Goal: Task Accomplishment & Management: Use online tool/utility

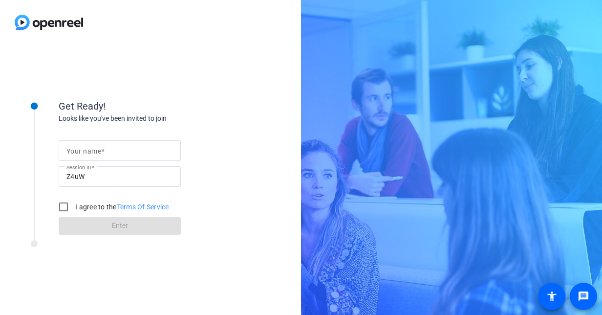
click at [114, 149] on input "Your name" at bounding box center [119, 151] width 106 height 12
type input "[PERSON_NAME]"
click at [65, 205] on input "I agree to the Terms Of Service" at bounding box center [64, 207] width 20 height 20
checkbox input "true"
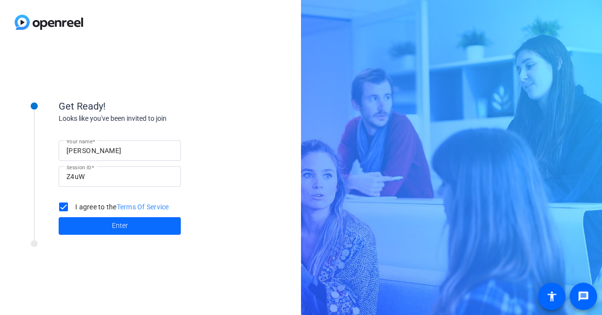
click at [130, 225] on span at bounding box center [120, 225] width 122 height 23
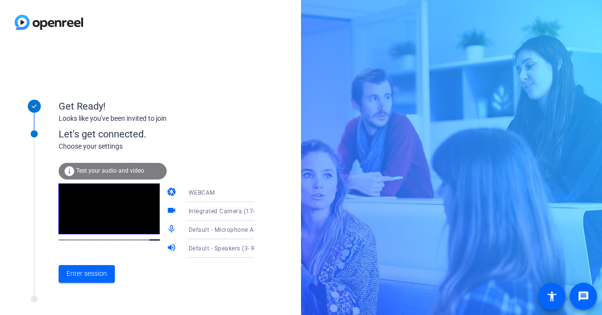
click at [258, 211] on icon at bounding box center [264, 211] width 12 height 12
click at [242, 211] on div at bounding box center [301, 157] width 602 height 315
click at [258, 195] on icon at bounding box center [264, 193] width 12 height 12
click at [241, 195] on div at bounding box center [301, 157] width 602 height 315
click at [237, 192] on div "WEBCAM" at bounding box center [225, 192] width 73 height 12
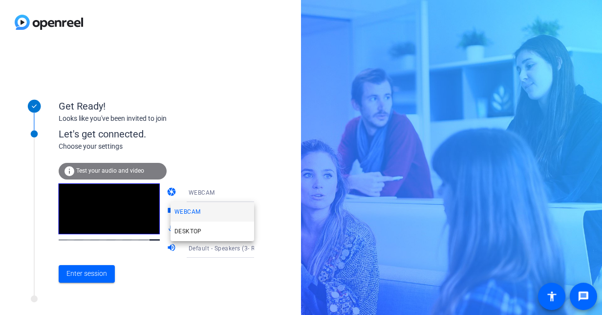
click at [237, 192] on div at bounding box center [301, 157] width 602 height 315
click at [258, 210] on icon at bounding box center [264, 211] width 12 height 12
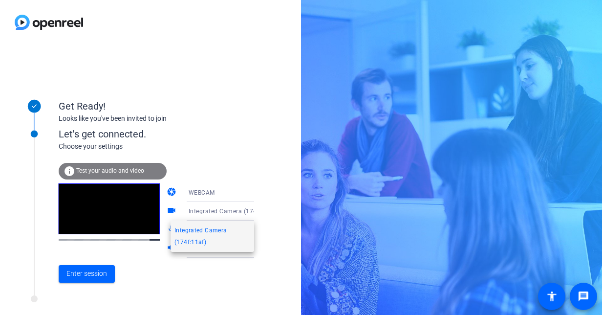
click at [242, 210] on div at bounding box center [301, 157] width 602 height 315
click at [258, 210] on icon at bounding box center [264, 211] width 12 height 12
click at [242, 210] on div at bounding box center [301, 157] width 602 height 315
click at [85, 274] on span "Enter session" at bounding box center [86, 273] width 41 height 10
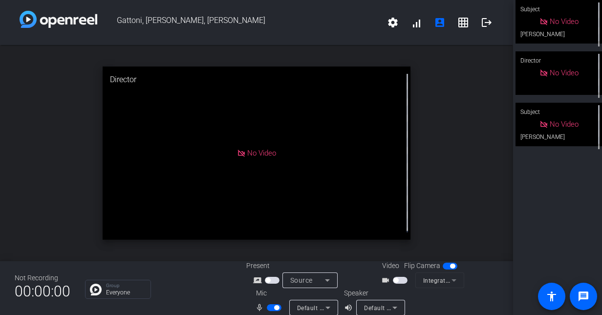
click at [397, 279] on span "button" at bounding box center [400, 279] width 15 height 7
click at [403, 278] on span "button" at bounding box center [400, 279] width 15 height 7
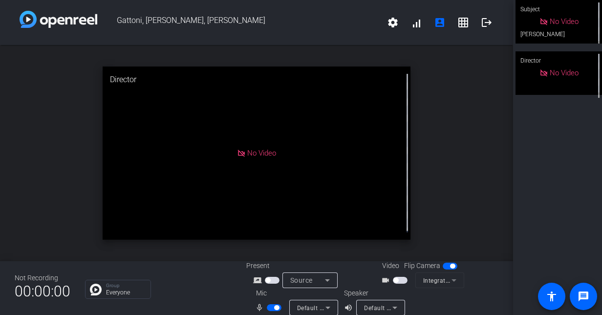
click at [398, 279] on span "button" at bounding box center [400, 279] width 15 height 7
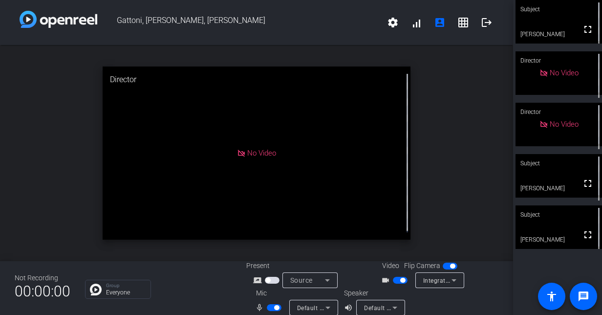
click at [548, 24] on video at bounding box center [558, 21] width 86 height 43
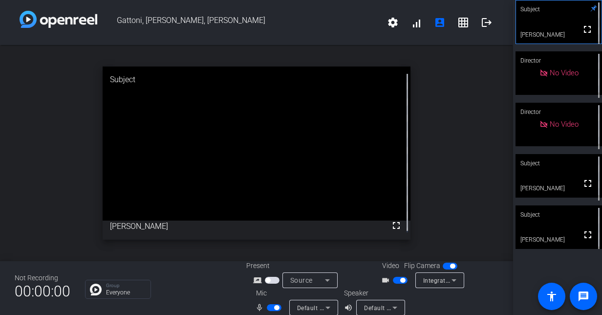
click at [400, 281] on span "button" at bounding box center [402, 279] width 5 height 5
